Goal: Complete application form

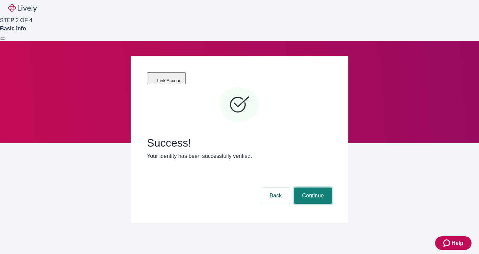
click at [314, 187] on button "Continue" at bounding box center [313, 195] width 38 height 16
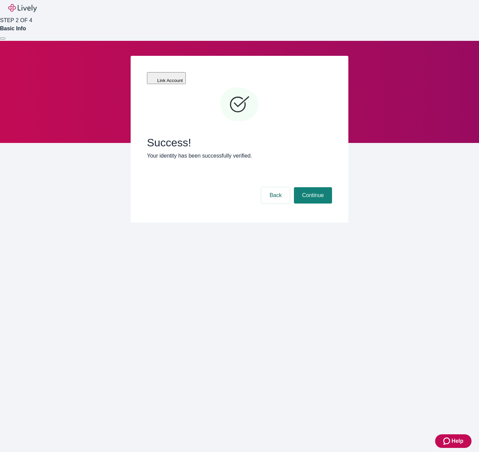
click at [132, 253] on main "Link Account Success! Your identity has been successfully verified. Back Contin…" at bounding box center [239, 148] width 479 height 215
click at [163, 253] on main "Link Account Success! Your identity has been successfully verified. Back Contin…" at bounding box center [239, 148] width 479 height 215
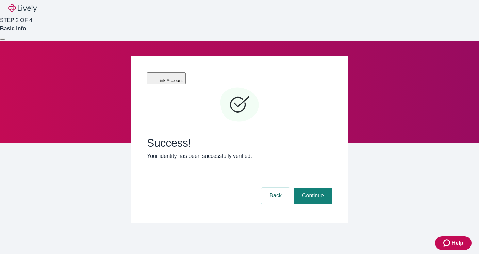
click at [108, 205] on div "Link Account Success! Your identity has been successfully verified. Back Contin…" at bounding box center [239, 148] width 327 height 215
click at [25, 176] on div "Link Account Success! Your identity has been successfully verified. Back Contin…" at bounding box center [239, 148] width 479 height 215
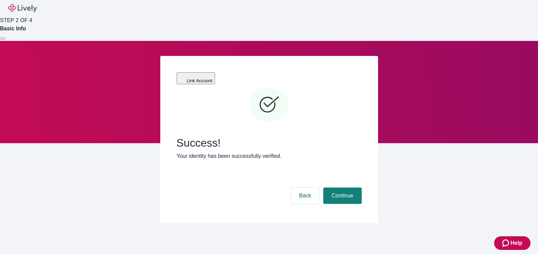
click at [209, 203] on div "Link Account Success! Your identity has been successfully verified. Back Contin…" at bounding box center [269, 148] width 327 height 215
click at [384, 195] on div "Link Account Success! Your identity has been successfully verified. Back Contin…" at bounding box center [269, 139] width 327 height 167
click at [296, 187] on button "Back" at bounding box center [305, 195] width 29 height 16
click at [3, 38] on div at bounding box center [3, 38] width 0 height 0
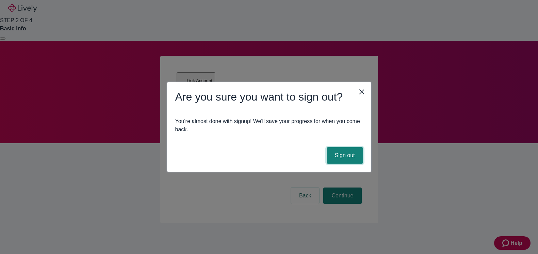
click at [348, 156] on button "Sign out" at bounding box center [345, 155] width 36 height 16
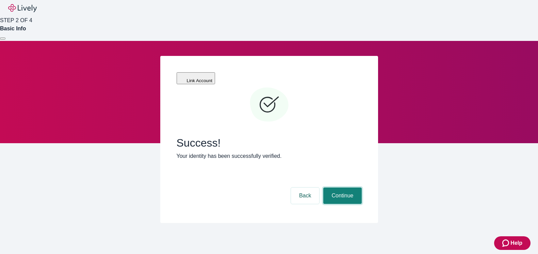
click at [338, 187] on button "Continue" at bounding box center [343, 195] width 38 height 16
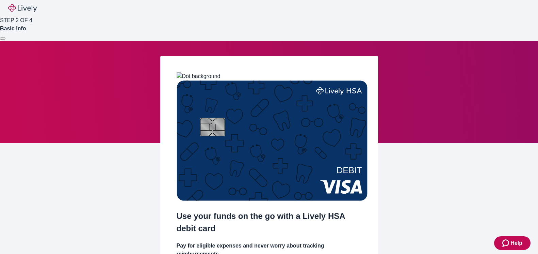
click at [3, 38] on div at bounding box center [3, 38] width 0 height 0
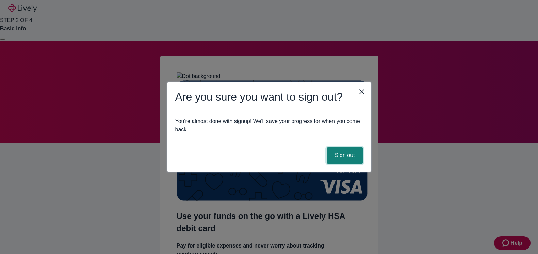
click at [339, 157] on button "Sign out" at bounding box center [345, 155] width 36 height 16
